Goal: Task Accomplishment & Management: Manage account settings

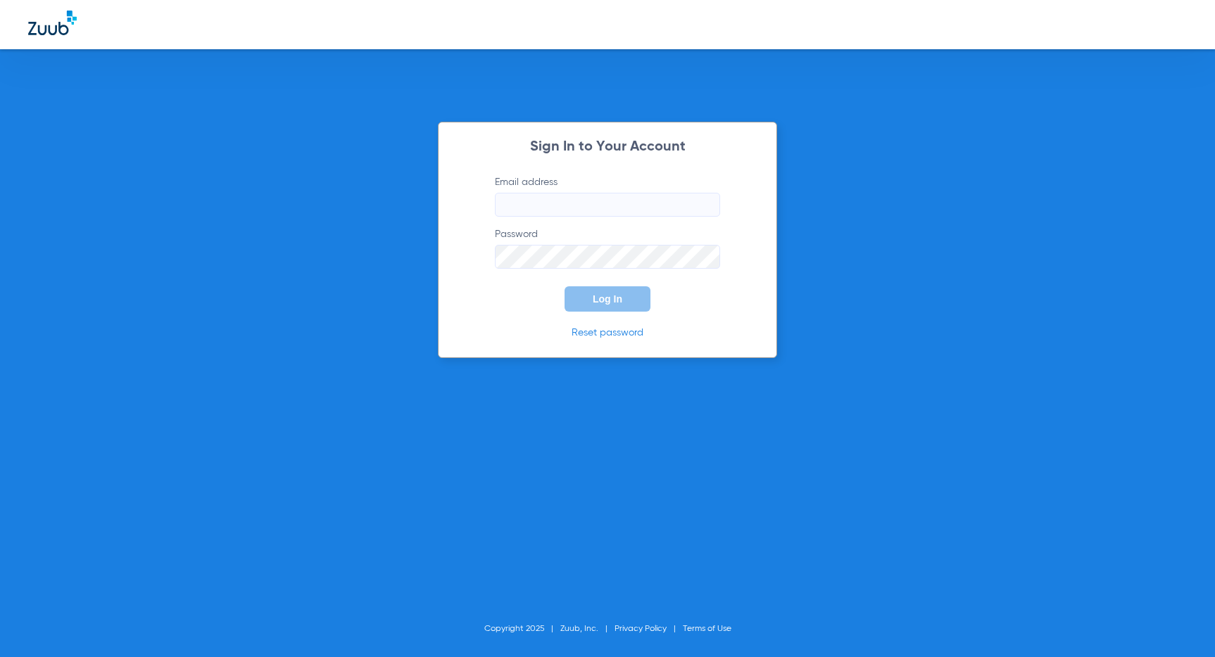
type input "[PERSON_NAME][EMAIL_ADDRESS][DOMAIN_NAME]"
click at [612, 300] on span "Log In" at bounding box center [608, 298] width 30 height 11
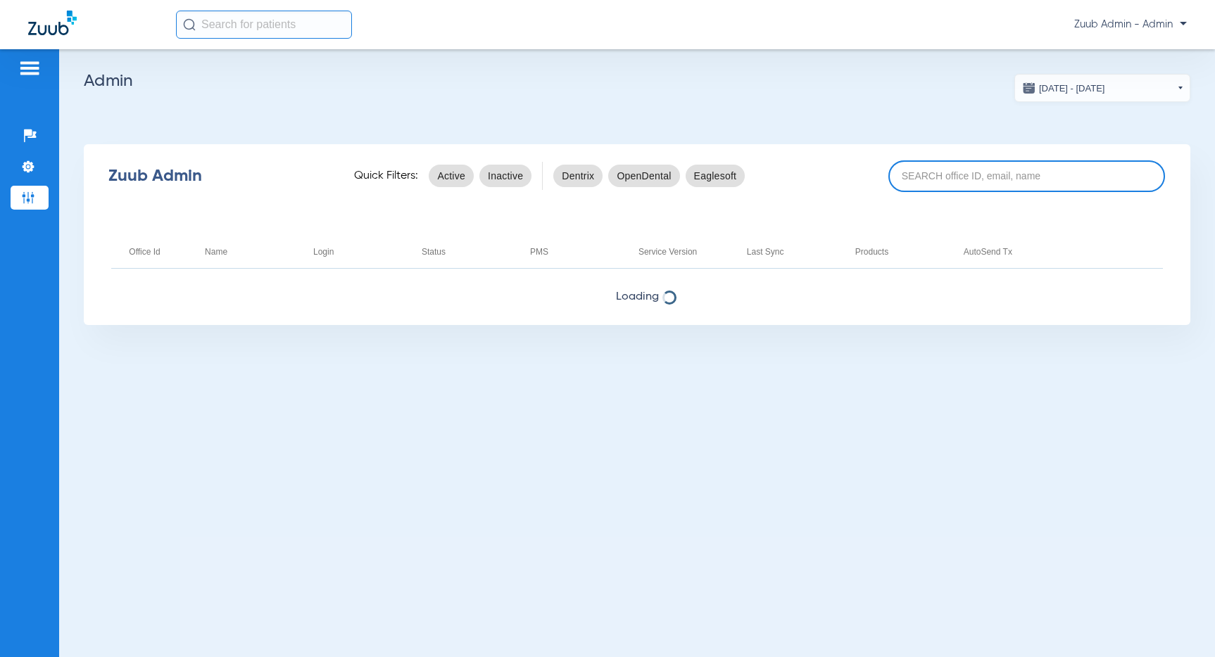
click at [921, 181] on input at bounding box center [1026, 176] width 277 height 32
paste input "17005551"
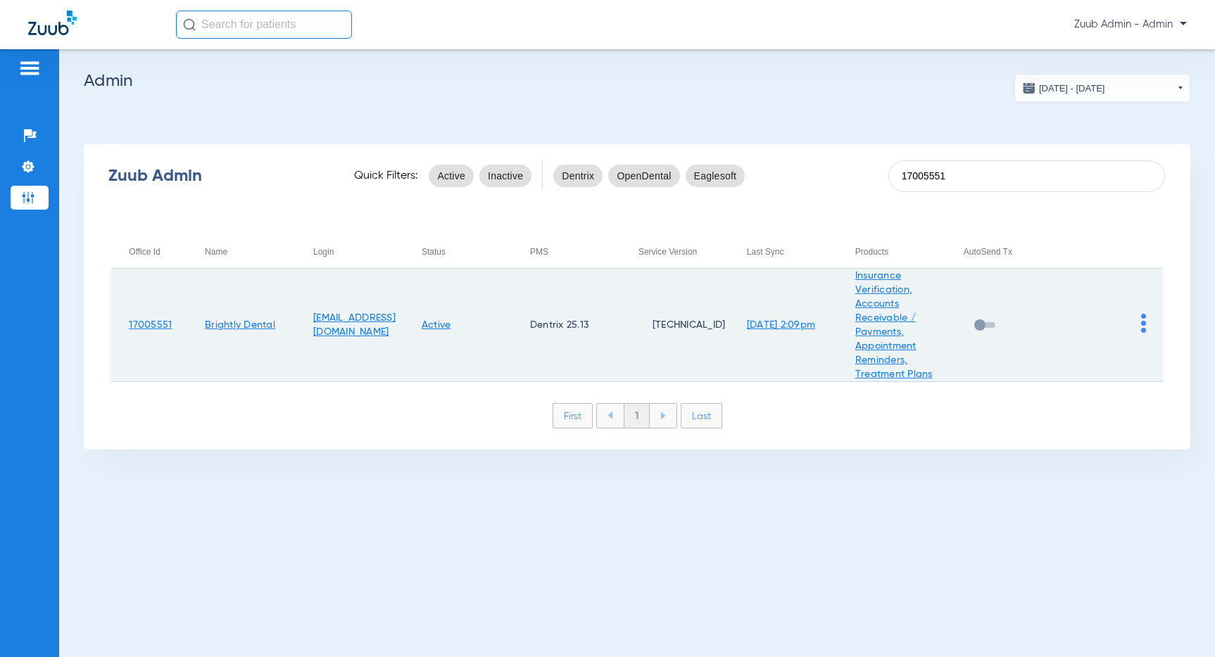
type input "17005551"
click at [451, 324] on link "Active" at bounding box center [437, 325] width 30 height 10
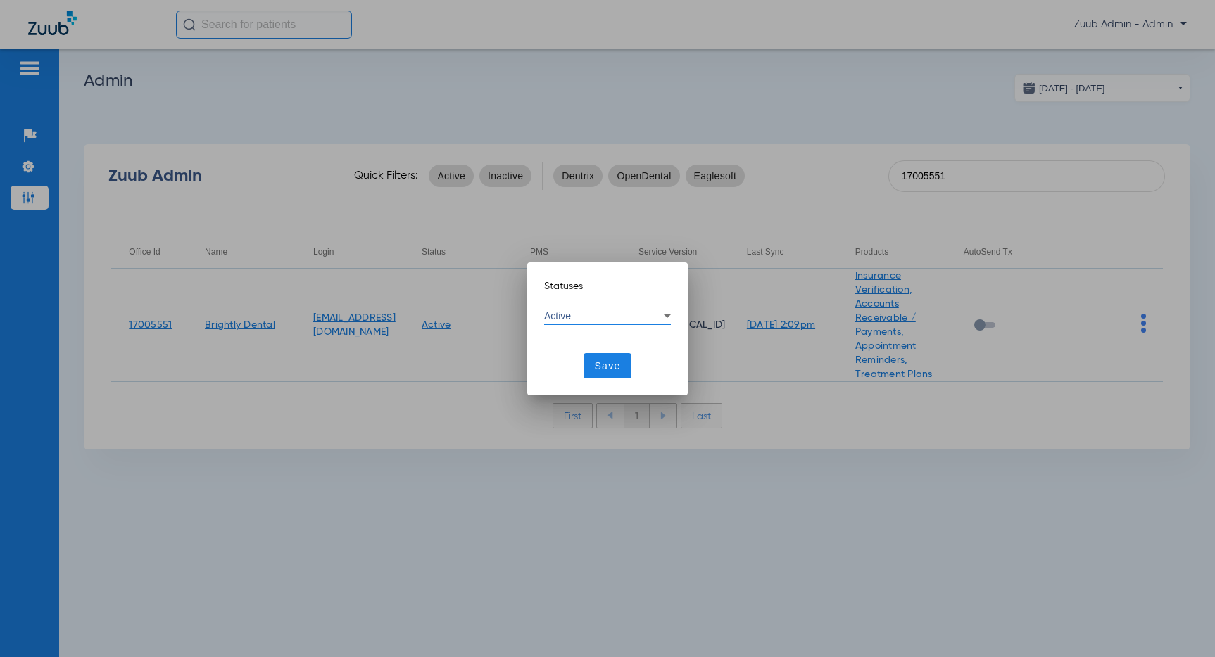
click at [651, 315] on div "Active" at bounding box center [604, 316] width 120 height 10
click at [612, 355] on mat-option "Suspended" at bounding box center [607, 360] width 127 height 24
click at [610, 361] on span "Save" at bounding box center [608, 366] width 26 height 14
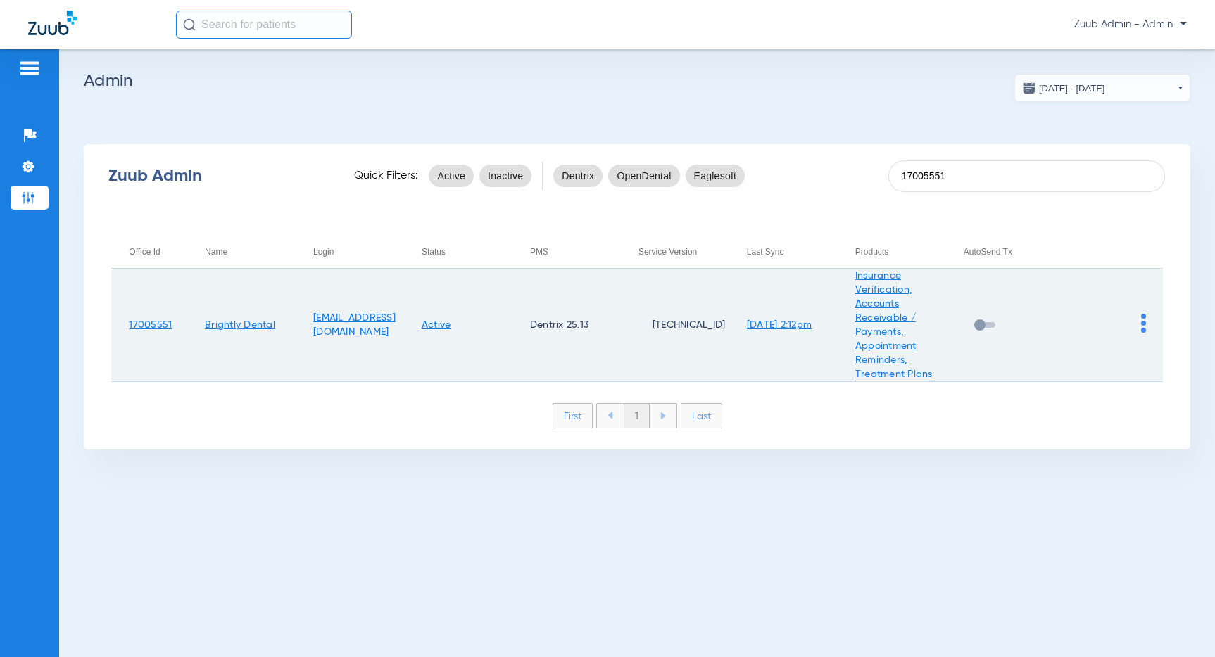
click at [443, 322] on link "Active" at bounding box center [437, 325] width 30 height 10
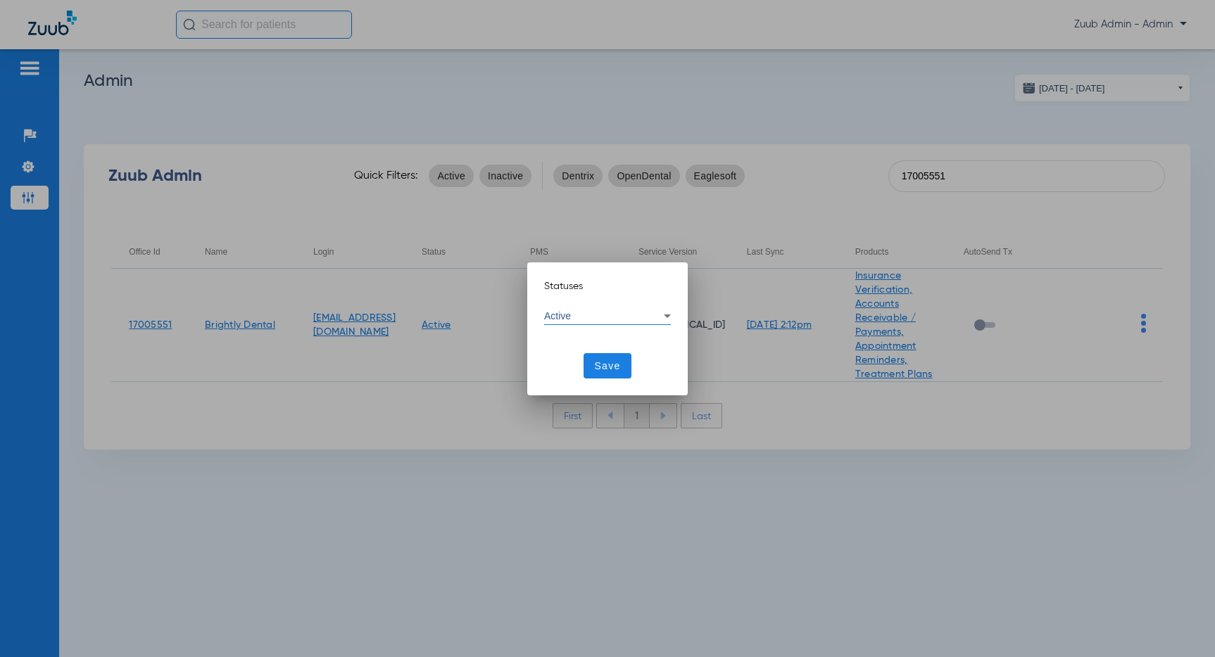
click at [556, 318] on span "Active" at bounding box center [557, 315] width 27 height 11
click at [565, 357] on span "Suspended" at bounding box center [580, 360] width 50 height 10
click at [612, 362] on span "Save" at bounding box center [608, 366] width 26 height 14
